Goal: Check status: Check status

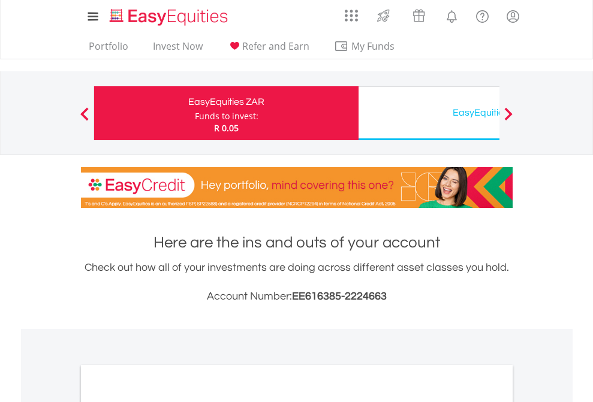
click at [195, 113] on div "Funds to invest:" at bounding box center [227, 116] width 64 height 12
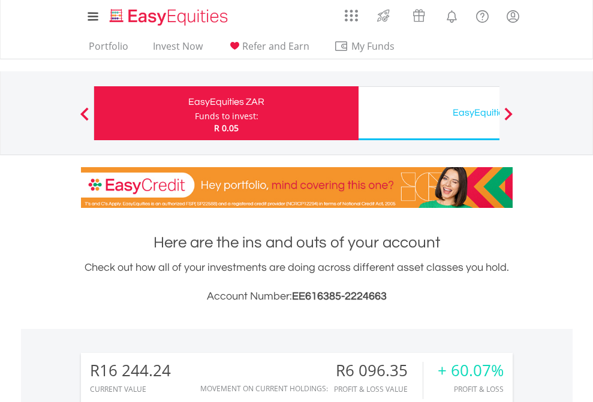
scroll to position [115, 188]
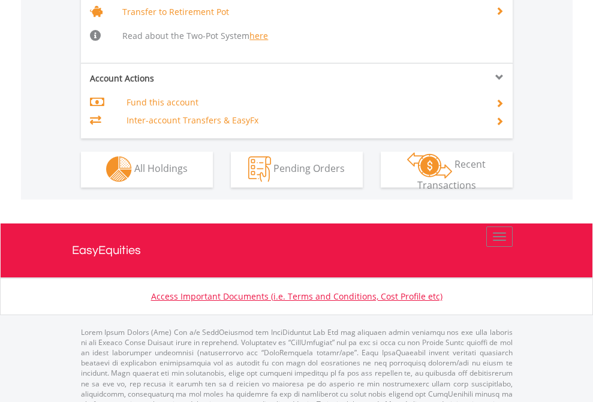
scroll to position [1190, 0]
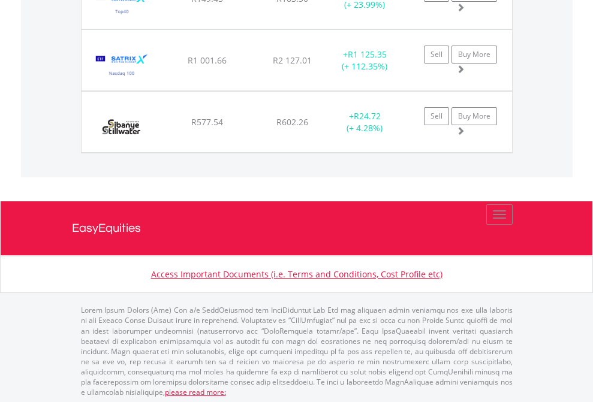
scroll to position [115, 188]
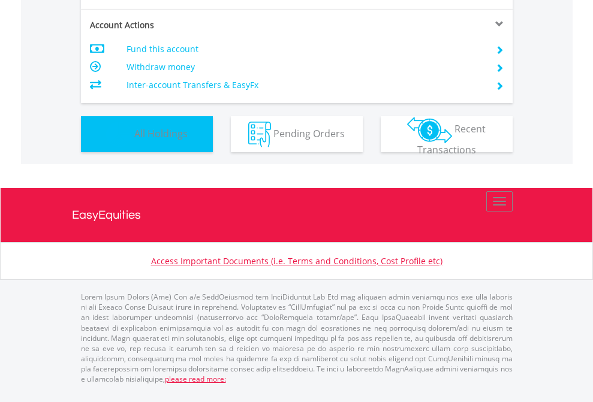
scroll to position [115, 188]
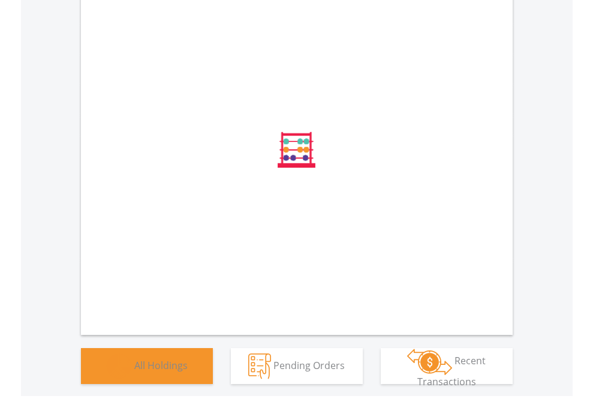
click at [134, 371] on span "All Holdings" at bounding box center [160, 364] width 53 height 13
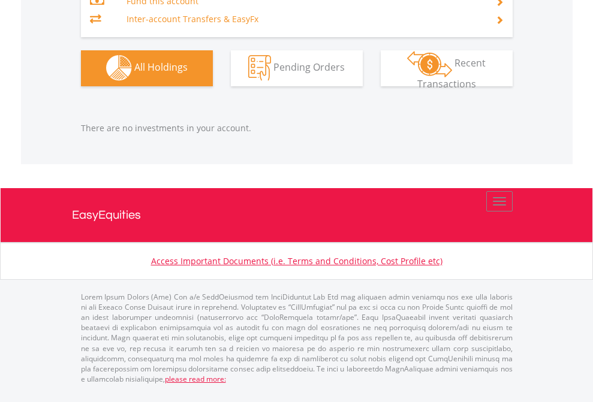
scroll to position [115, 188]
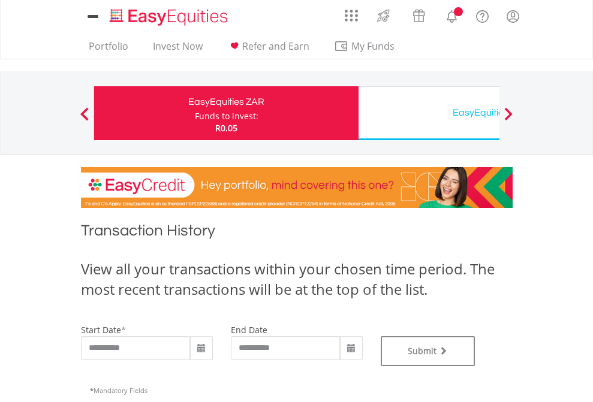
type input "**********"
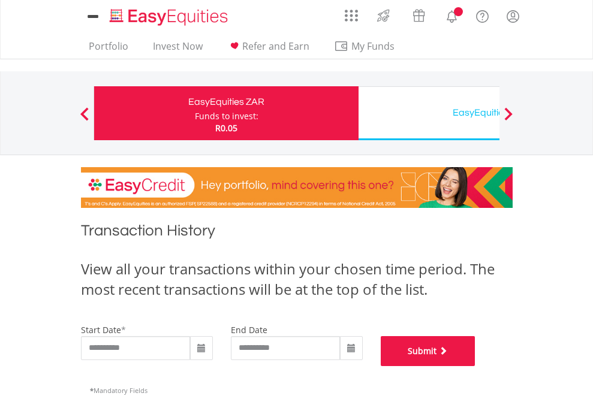
click at [475, 366] on button "Submit" at bounding box center [427, 351] width 95 height 30
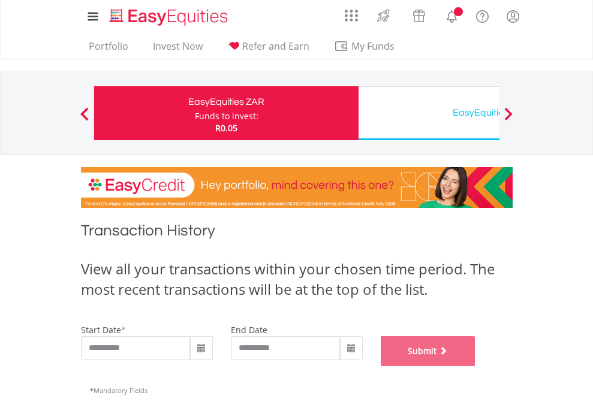
scroll to position [486, 0]
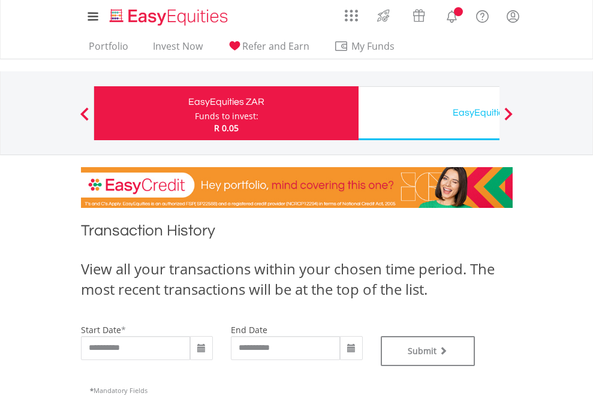
click at [428, 113] on div "EasyEquities USD" at bounding box center [490, 112] width 250 height 17
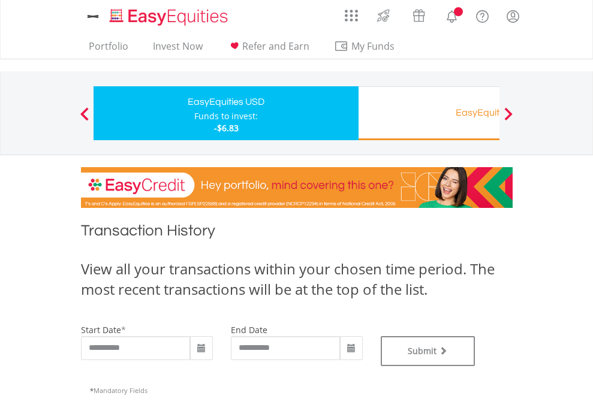
type input "**********"
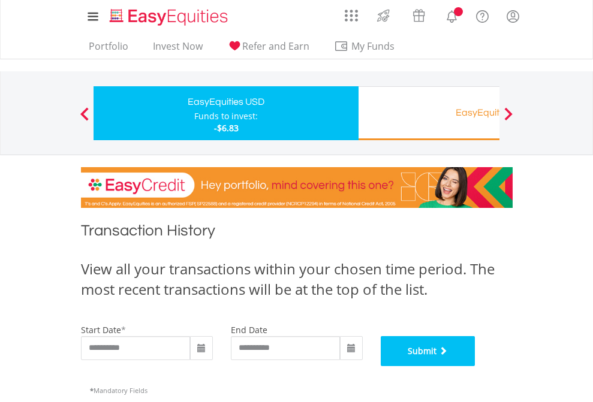
click at [475, 366] on button "Submit" at bounding box center [427, 351] width 95 height 30
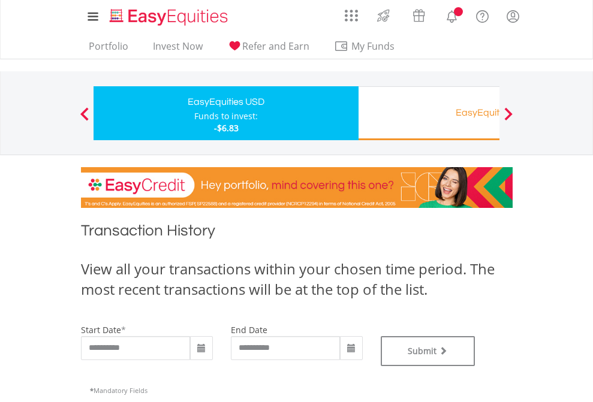
click at [428, 113] on div "EasyEquities RA" at bounding box center [490, 112] width 250 height 17
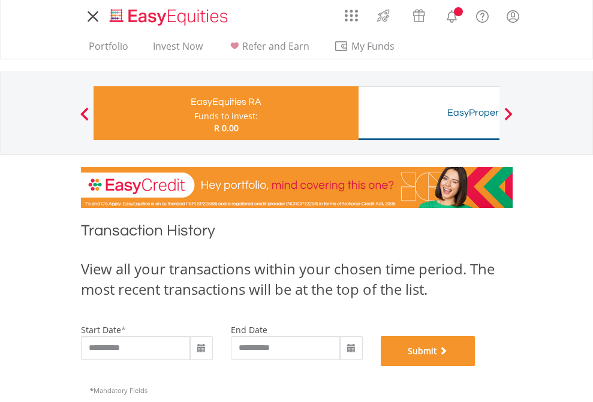
click at [475, 366] on button "Submit" at bounding box center [427, 351] width 95 height 30
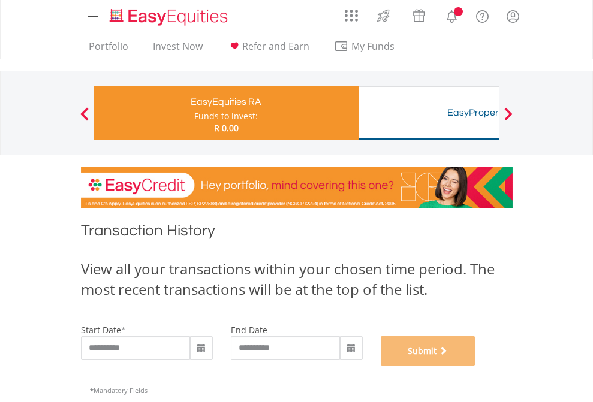
scroll to position [486, 0]
